Goal: Complete application form: Complete application form

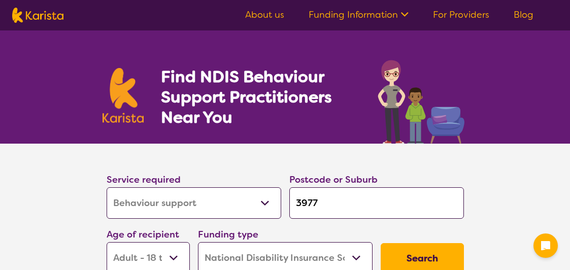
select select "Behaviour support"
select select "AD"
select select "NDIS"
select select "Behaviour support"
select select "AD"
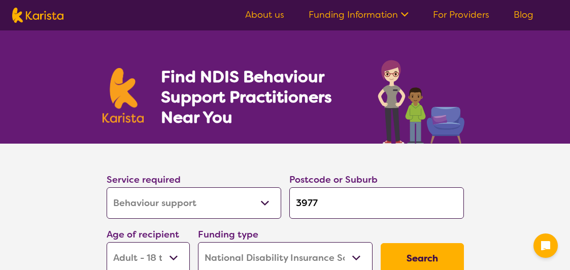
select select "NDIS"
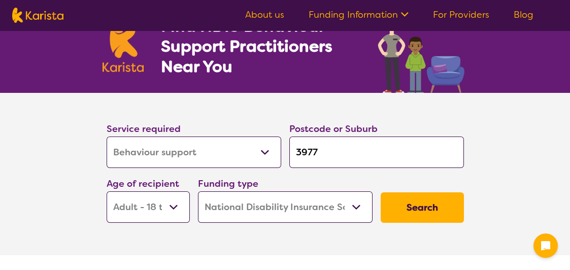
click at [219, 155] on select "Allied Health Assistant Assessment ([MEDICAL_DATA] or [MEDICAL_DATA]) Behaviour…" at bounding box center [194, 152] width 175 height 31
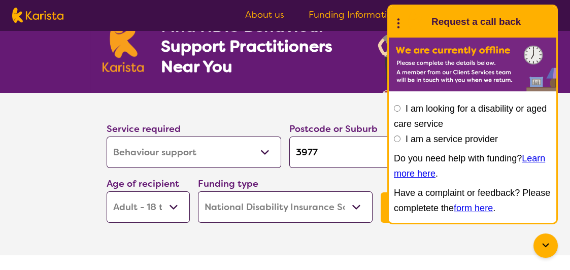
select select "[MEDICAL_DATA]"
click at [107, 137] on select "Allied Health Assistant Assessment ([MEDICAL_DATA] or [MEDICAL_DATA]) Behaviour…" at bounding box center [194, 152] width 175 height 31
select select "[MEDICAL_DATA]"
click at [327, 146] on input "3977" at bounding box center [376, 152] width 175 height 31
type input "397"
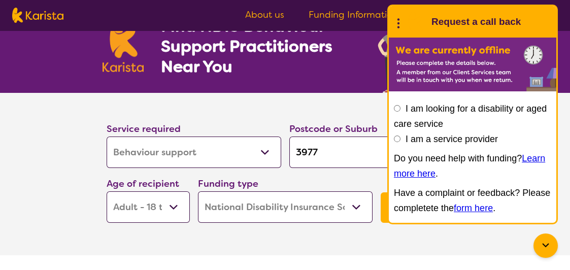
type input "397"
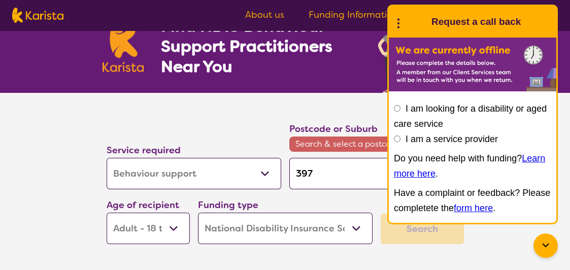
type input "39"
type input "3"
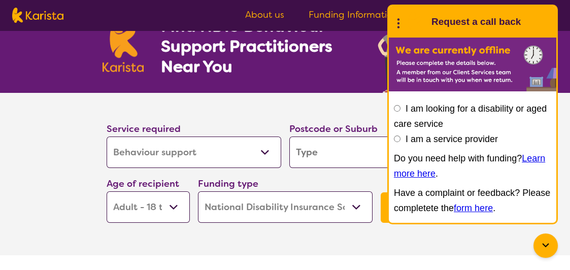
type input "3"
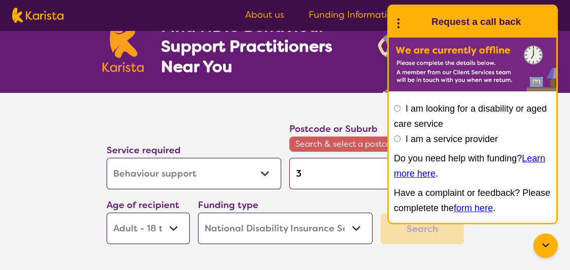
type input "30"
type input "307"
type input "3072"
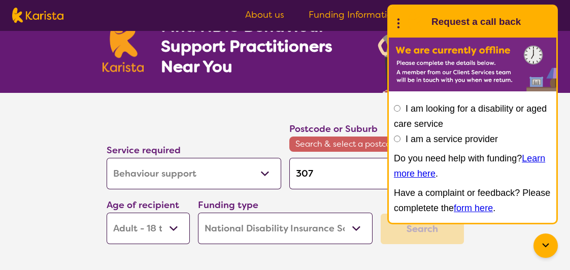
type input "3072"
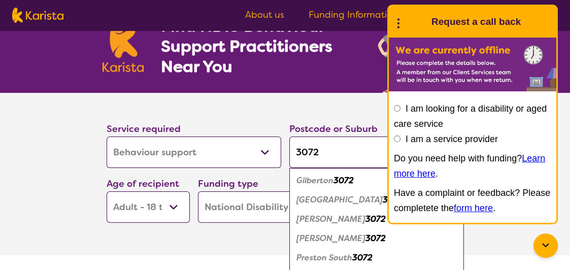
type input "3072"
click at [350, 218] on div "Preston 3072" at bounding box center [376, 219] width 164 height 19
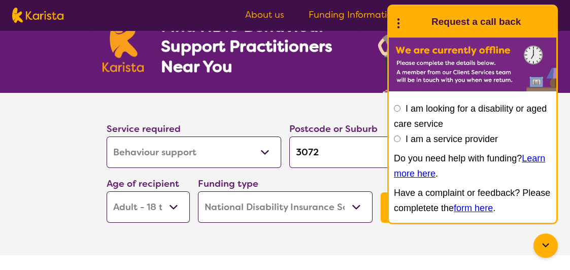
click at [358, 98] on section "Service required Allied Health Assistant Assessment ([MEDICAL_DATA] or [MEDICAL…" at bounding box center [285, 160] width 390 height 134
click at [382, 215] on button "Search" at bounding box center [422, 207] width 83 height 30
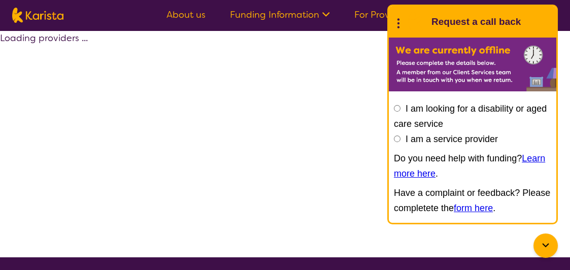
select select "by_score"
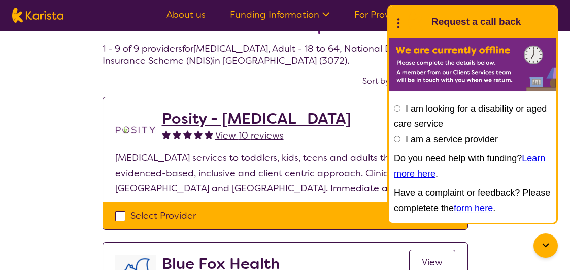
scroll to position [51, 0]
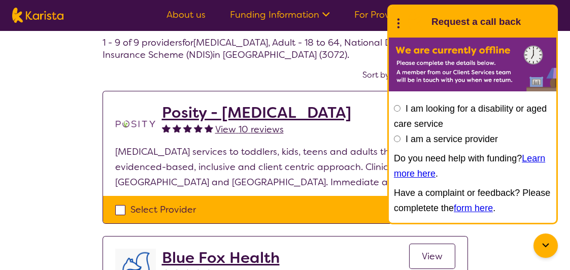
click at [550, 245] on icon at bounding box center [545, 246] width 12 height 12
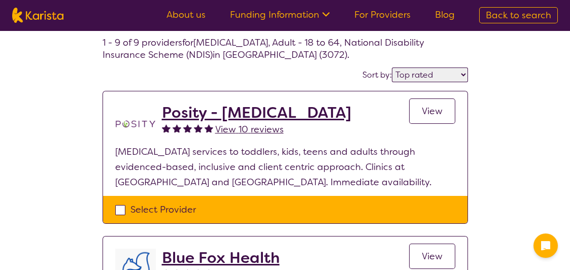
click at [120, 207] on div "Select Provider" at bounding box center [285, 209] width 340 height 15
checkbox input "true"
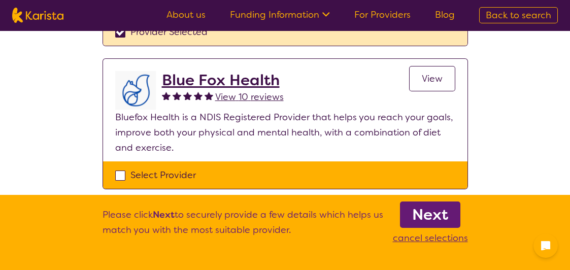
scroll to position [254, 0]
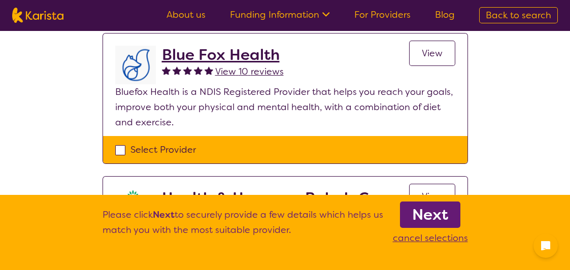
click at [119, 151] on div "Select Provider" at bounding box center [285, 149] width 340 height 15
checkbox input "true"
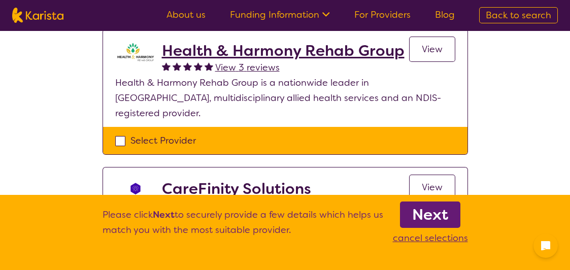
scroll to position [406, 0]
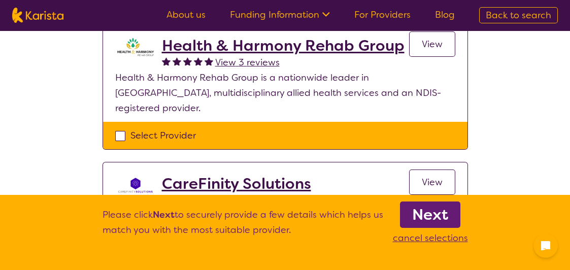
click at [122, 128] on div "Select Provider" at bounding box center [285, 135] width 340 height 15
checkbox input "true"
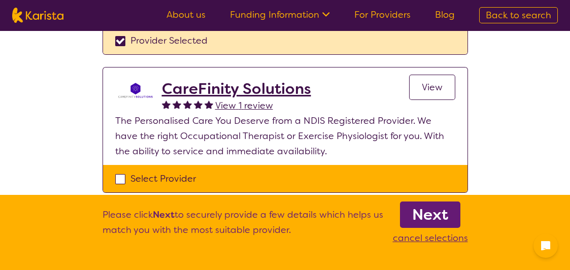
scroll to position [503, 0]
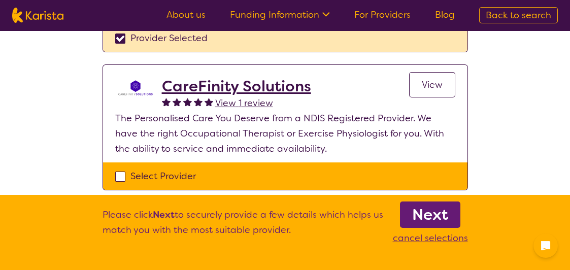
click at [120, 168] on div "Select Provider" at bounding box center [285, 175] width 340 height 15
checkbox input "true"
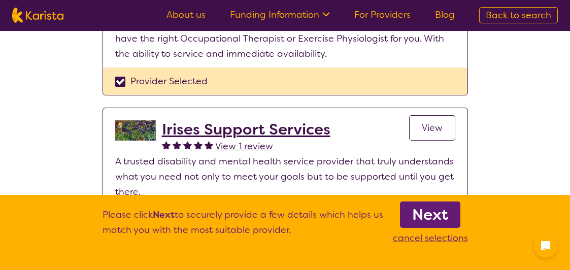
scroll to position [660, 0]
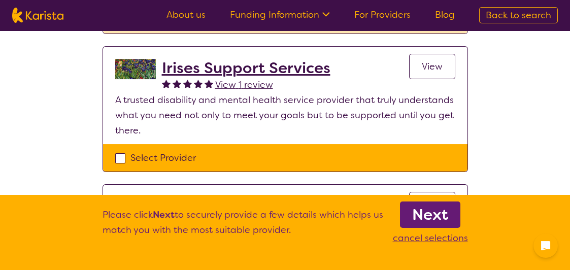
click at [122, 150] on div "Select Provider" at bounding box center [285, 157] width 340 height 15
checkbox input "true"
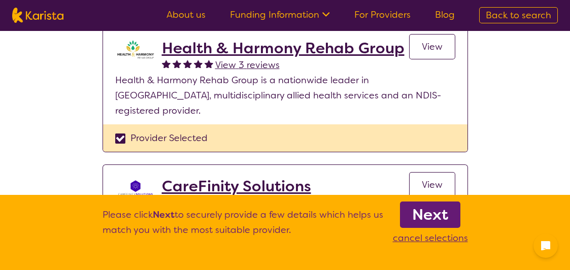
scroll to position [406, 0]
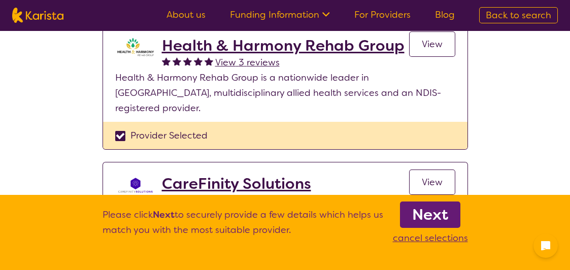
click at [121, 128] on div "Provider Selected" at bounding box center [285, 135] width 340 height 15
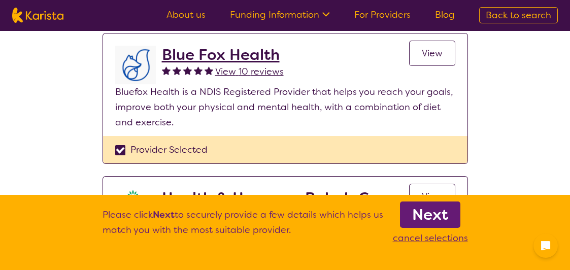
scroll to position [355, 0]
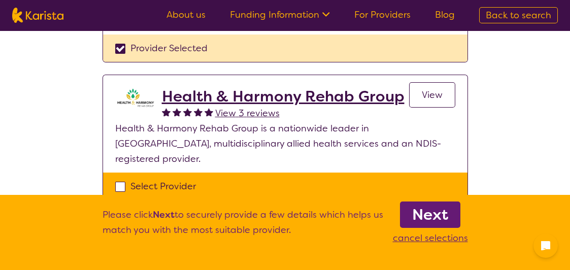
click at [116, 179] on div "Select Provider" at bounding box center [285, 186] width 340 height 15
checkbox input "true"
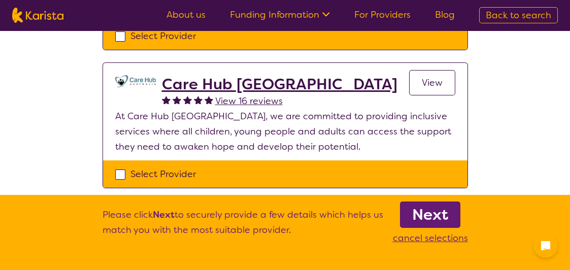
scroll to position [912, 0]
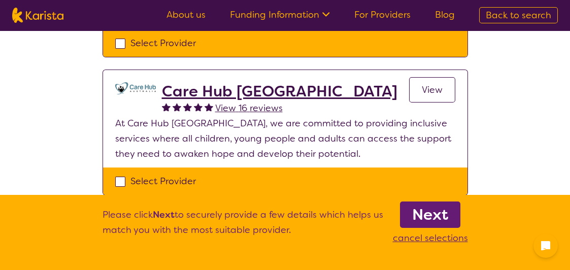
click at [118, 174] on div "Select Provider" at bounding box center [285, 181] width 340 height 15
checkbox input "true"
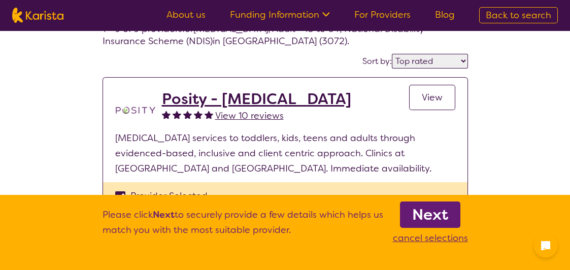
scroll to position [101, 0]
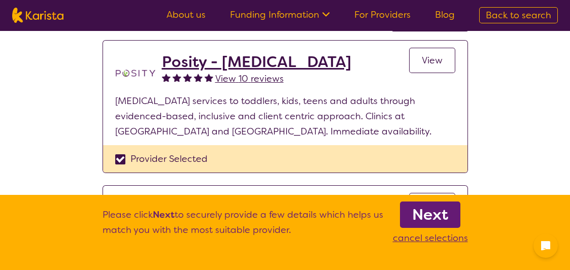
click at [422, 217] on b "Next" at bounding box center [430, 215] width 36 height 20
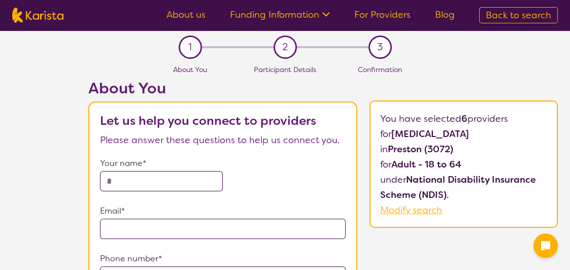
click at [142, 180] on input "text" at bounding box center [161, 181] width 123 height 20
type input "**********"
click at [123, 230] on input "email" at bounding box center [223, 229] width 246 height 20
type input "**********"
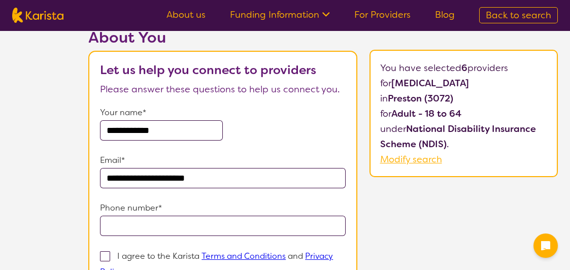
scroll to position [101, 0]
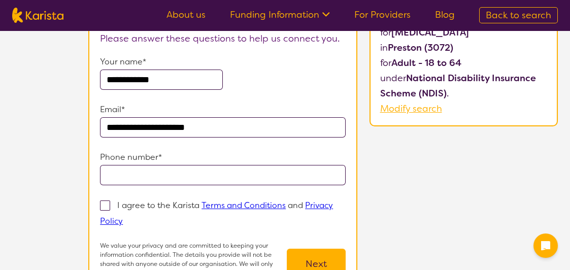
click at [164, 180] on input "tel" at bounding box center [223, 175] width 246 height 20
type input "**********"
click at [106, 203] on span at bounding box center [105, 205] width 10 height 10
click at [123, 217] on input "I agree to the Karista Terms and Conditions and Privacy Policy" at bounding box center [126, 220] width 7 height 7
checkbox input "true"
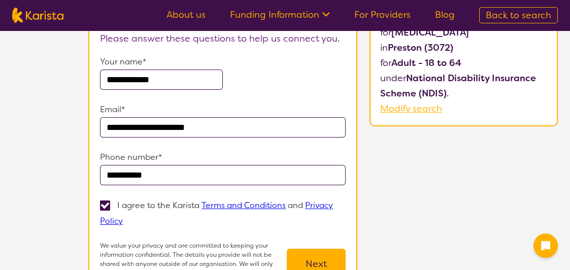
scroll to position [203, 0]
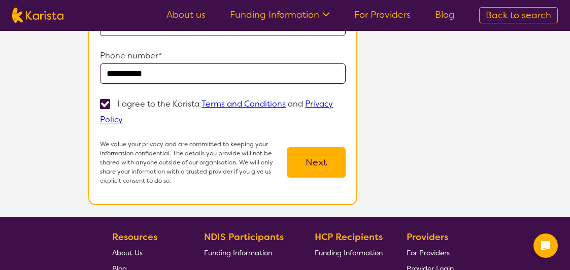
click at [329, 169] on button "Next" at bounding box center [316, 162] width 59 height 30
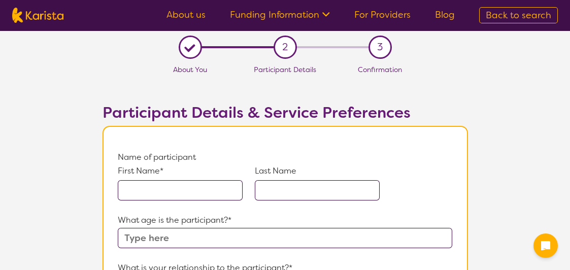
click at [146, 192] on input "text" at bounding box center [180, 190] width 125 height 20
type input "Tashikur"
click at [287, 193] on input "text" at bounding box center [317, 190] width 125 height 20
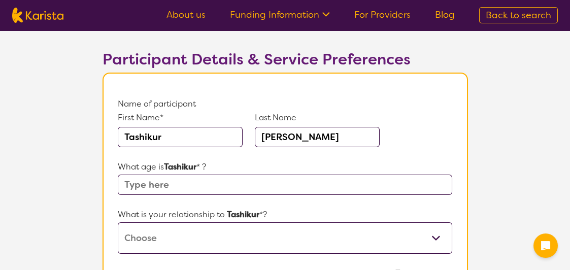
scroll to position [101, 0]
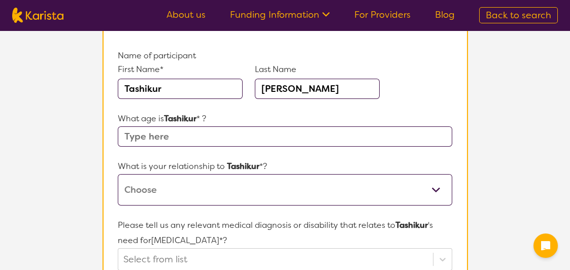
type input "[PERSON_NAME]"
click at [203, 140] on input "text" at bounding box center [285, 136] width 334 height 20
type input "50"
click at [177, 190] on select "This request is for myself I am their parent I am their child I am their spouse…" at bounding box center [285, 189] width 334 height 31
select select "I am their Support Coordinator"
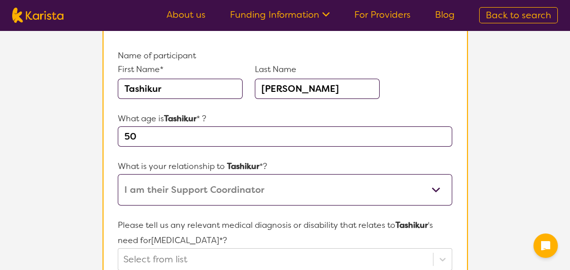
click at [118, 174] on select "This request is for myself I am their parent I am their child I am their spouse…" at bounding box center [285, 189] width 334 height 31
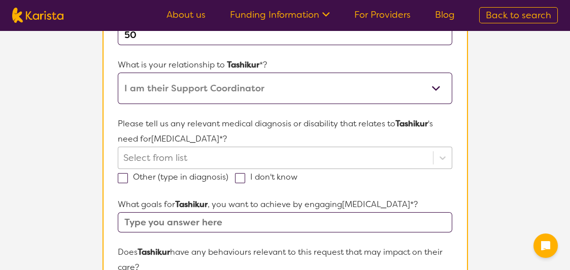
click at [196, 159] on div "Select from list" at bounding box center [285, 158] width 334 height 22
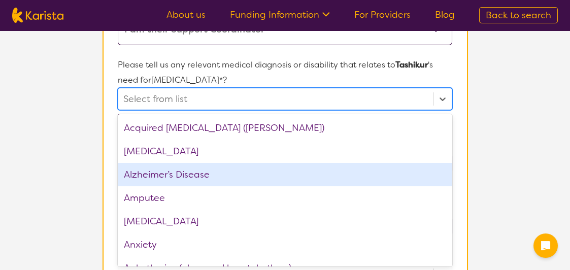
scroll to position [51, 0]
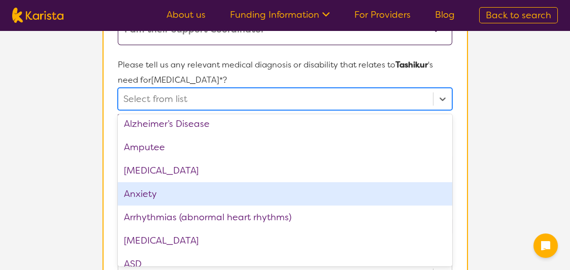
click at [192, 194] on div "Anxiety" at bounding box center [285, 193] width 334 height 23
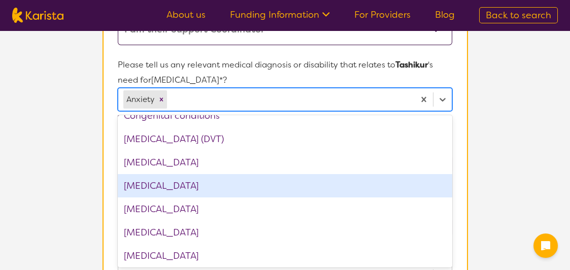
scroll to position [507, 0]
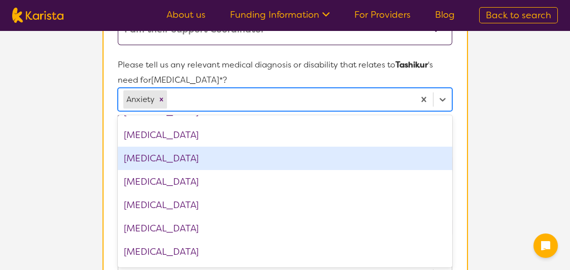
click at [179, 157] on div "[MEDICAL_DATA]" at bounding box center [285, 158] width 334 height 23
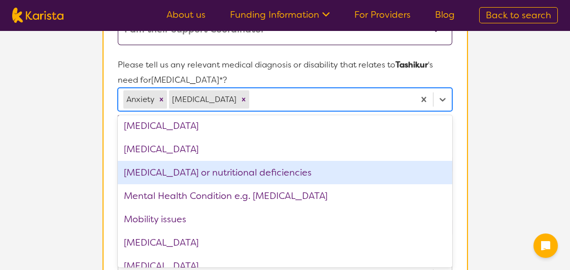
scroll to position [964, 0]
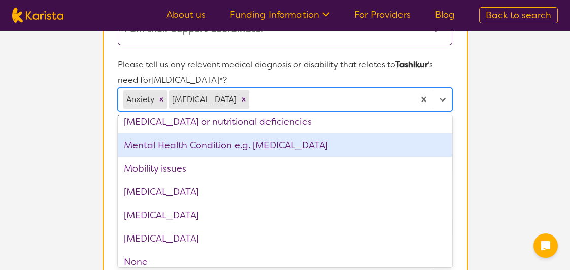
click at [254, 141] on div "Mental Health Condition e.g. [MEDICAL_DATA]" at bounding box center [285, 144] width 334 height 23
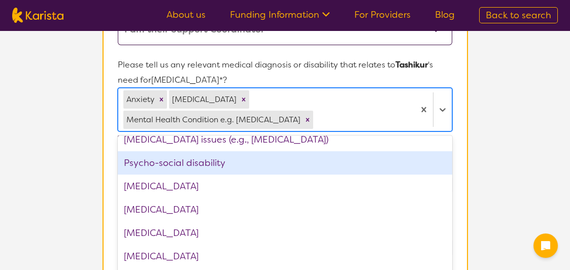
scroll to position [1319, 0]
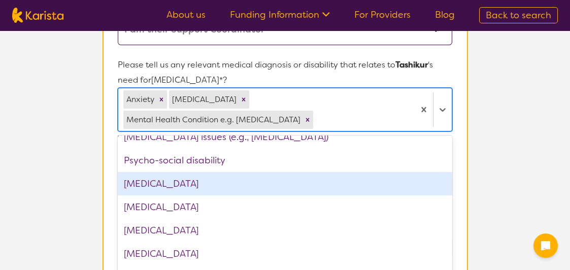
click at [169, 172] on div "[MEDICAL_DATA]" at bounding box center [285, 183] width 334 height 23
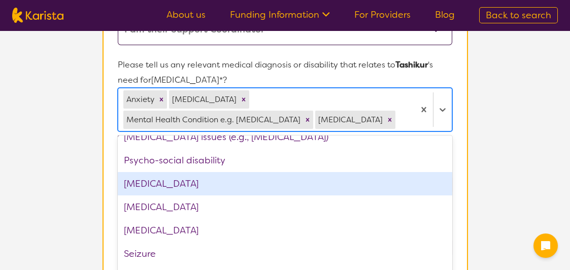
scroll to position [1370, 0]
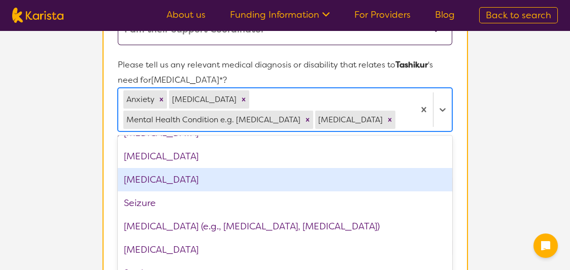
click at [185, 183] on div "[MEDICAL_DATA]" at bounding box center [285, 179] width 334 height 23
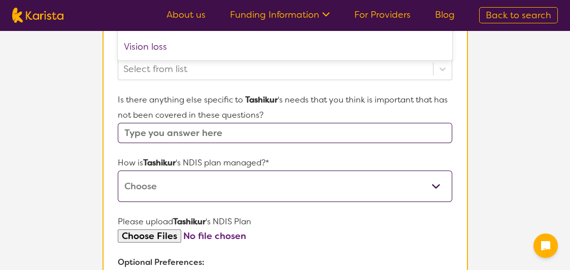
scroll to position [516, 0]
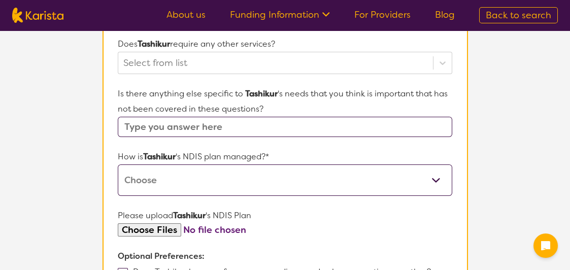
click at [287, 117] on input "text" at bounding box center [285, 127] width 334 height 20
type input "no"
click at [217, 164] on select "Self-managed NDIS plan Managed by a registered plan management provider (not th…" at bounding box center [285, 179] width 334 height 31
select select "Plan Managed"
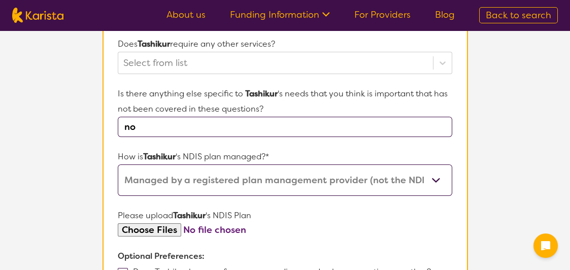
click at [118, 164] on select "Self-managed NDIS plan Managed by a registered plan management provider (not th…" at bounding box center [285, 179] width 334 height 31
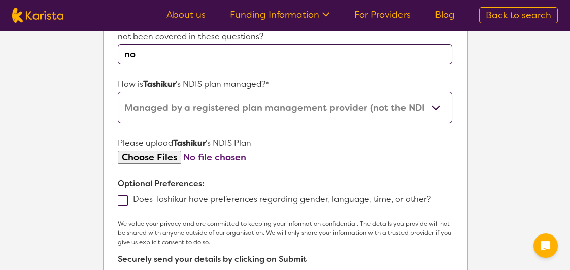
scroll to position [617, 0]
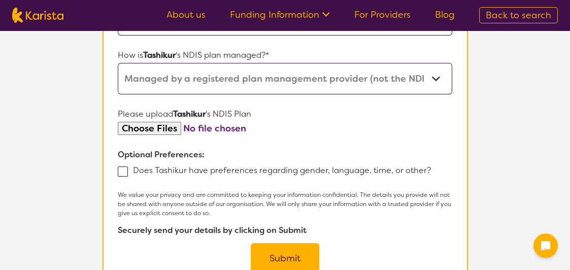
click at [122, 166] on span at bounding box center [123, 171] width 10 height 10
click at [431, 166] on input "Does Tashikur have preferences regarding gender, language, time, or other?" at bounding box center [434, 169] width 7 height 7
checkbox input "true"
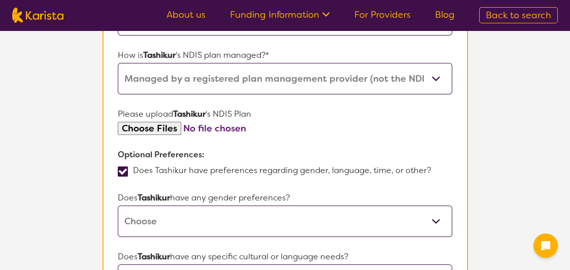
click at [180, 206] on select "[DEMOGRAPHIC_DATA] [DEMOGRAPHIC_DATA] Other No Preference" at bounding box center [285, 221] width 334 height 31
select select "[DEMOGRAPHIC_DATA]"
click at [118, 206] on select "[DEMOGRAPHIC_DATA] [DEMOGRAPHIC_DATA] Other No Preference" at bounding box center [285, 221] width 334 height 31
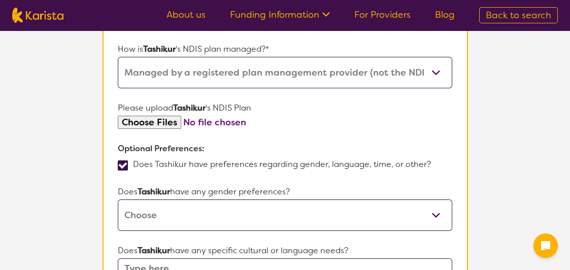
scroll to position [719, 0]
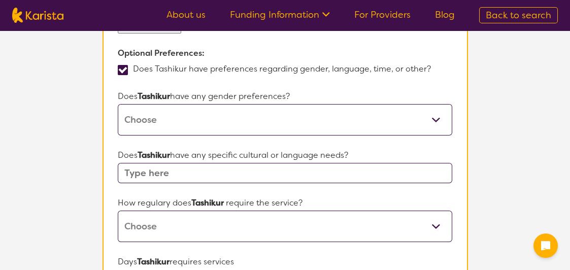
click at [166, 163] on input "text" at bounding box center [285, 173] width 334 height 20
type input "Tashikur is Indigenous"
click at [212, 211] on select "Daily Twice a week Weekly Every fortnight Monthly Other" at bounding box center [285, 226] width 334 height 31
select select "Every fortnight"
click at [118, 211] on select "Daily Twice a week Weekly Every fortnight Monthly Other" at bounding box center [285, 226] width 334 height 31
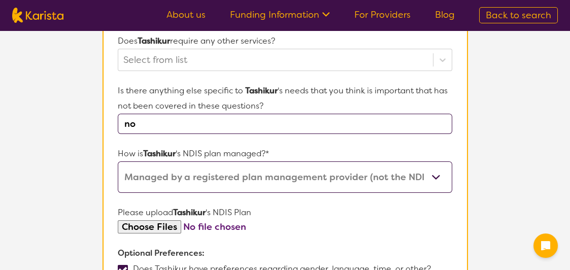
scroll to position [516, 0]
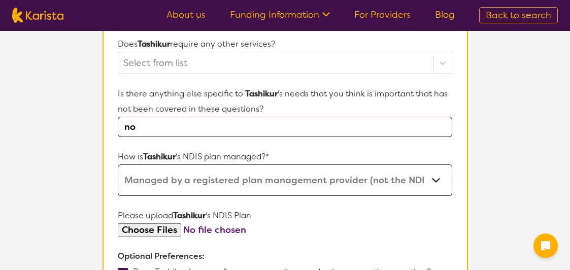
click at [155, 223] on input "file" at bounding box center [285, 230] width 334 height 14
type input "C:\fakepath\Copy of plan for Tashikur [PERSON_NAME] NDIS number 431802908.pdf"
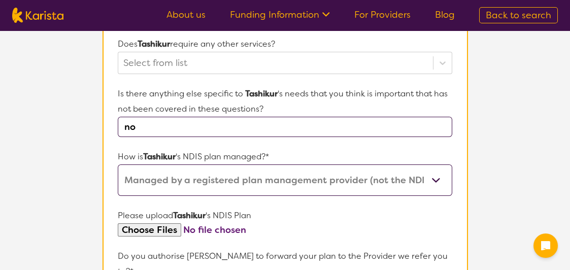
scroll to position [617, 0]
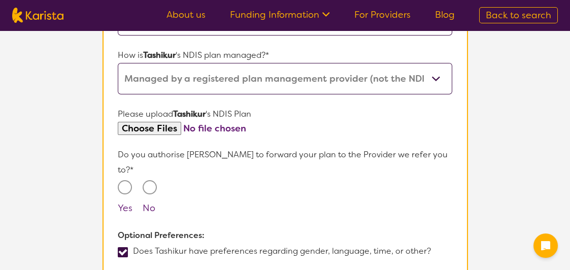
click at [124, 180] on input "Yes" at bounding box center [125, 187] width 14 height 14
radio input "true"
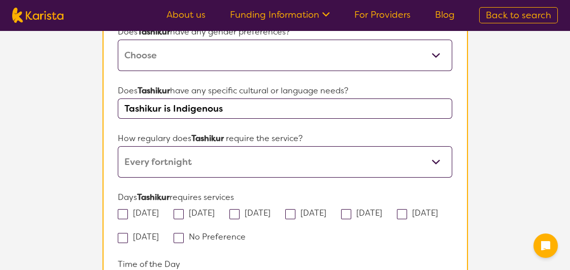
scroll to position [871, 0]
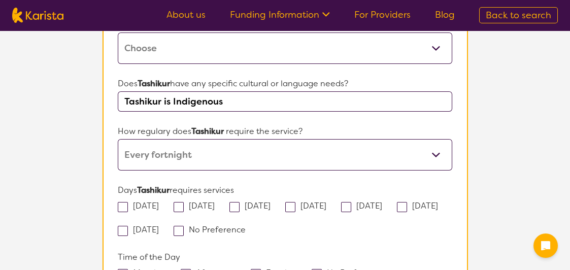
click at [206, 139] on select "Daily Twice a week Weekly Every fortnight Monthly Other" at bounding box center [285, 154] width 334 height 31
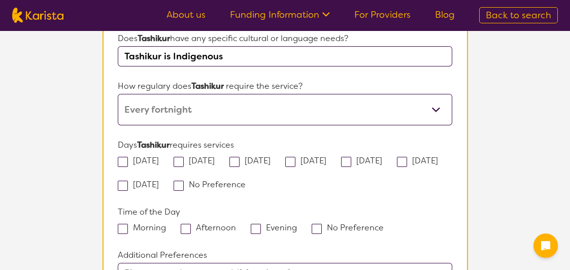
scroll to position [922, 0]
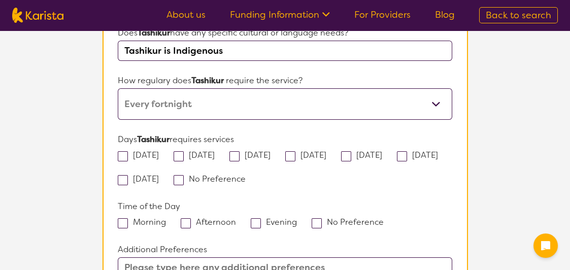
click at [184, 175] on span at bounding box center [179, 180] width 10 height 10
click at [248, 175] on input "No Preference" at bounding box center [249, 178] width 7 height 7
checkbox input "true"
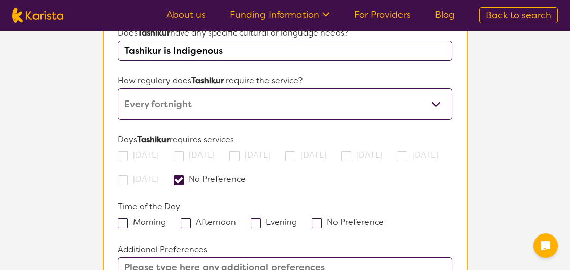
click at [313, 218] on span at bounding box center [317, 223] width 10 height 10
click at [384, 218] on input "No Preference" at bounding box center [387, 221] width 7 height 7
checkbox input "true"
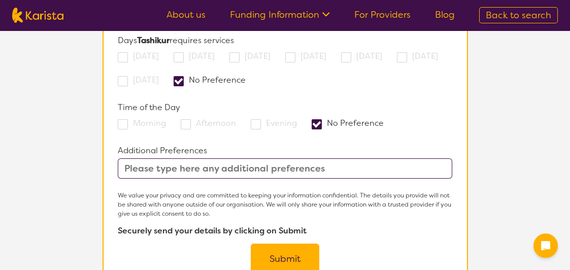
scroll to position [1023, 0]
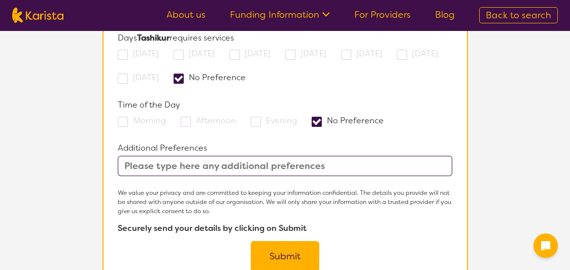
click at [277, 241] on button "Submit" at bounding box center [285, 256] width 69 height 30
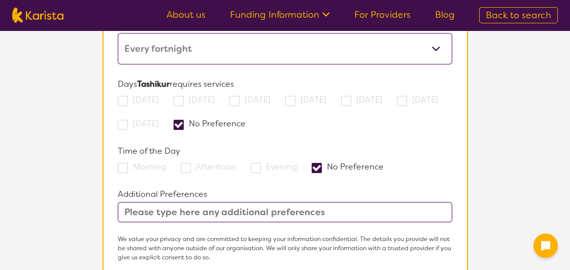
scroll to position [1021, 0]
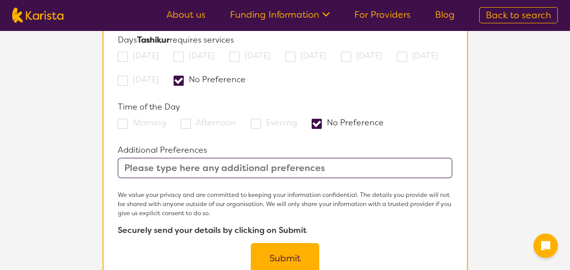
type input "Ple4ase see NDIS Plan"
click at [285, 243] on button "Submit" at bounding box center [285, 258] width 69 height 30
